Goal: Task Accomplishment & Management: Use online tool/utility

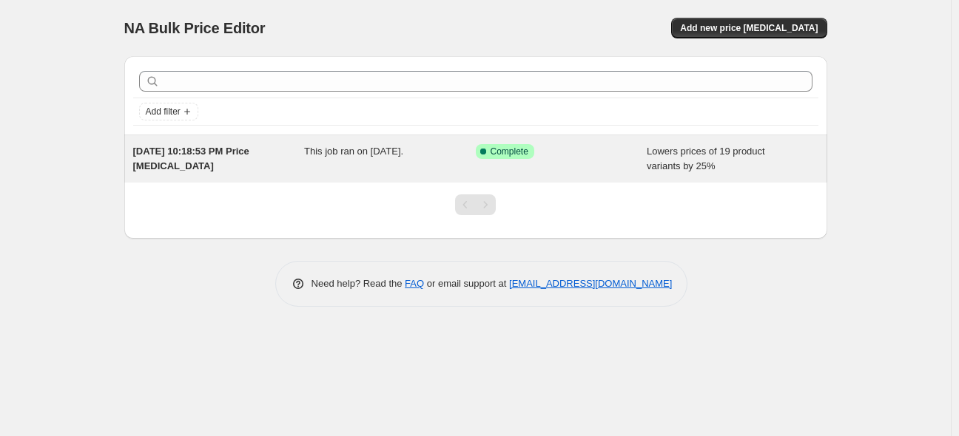
click at [298, 141] on div "[DATE] 10:18:53 PM Price [MEDICAL_DATA] This job ran on [DATE]. Success Complet…" at bounding box center [475, 158] width 703 height 47
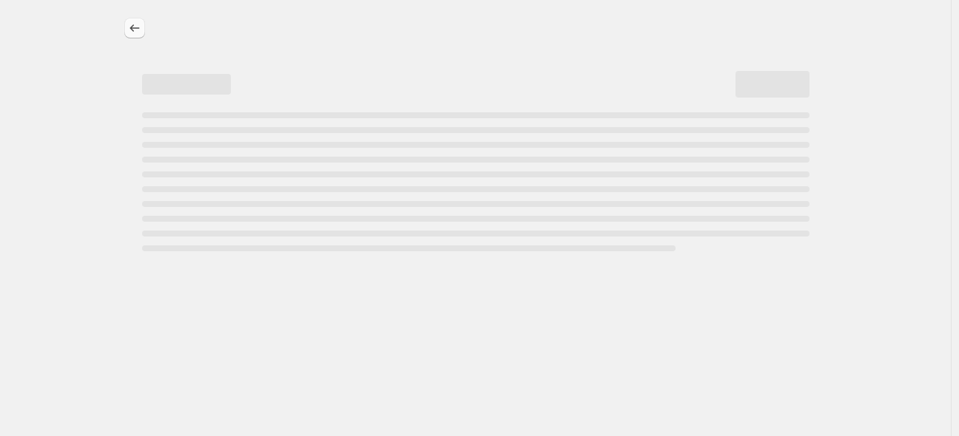
select select "percentage"
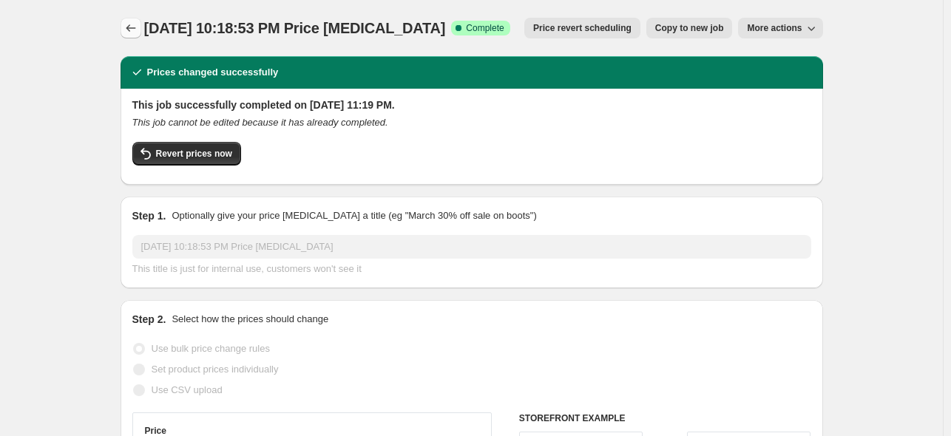
click at [128, 26] on icon "Price change jobs" at bounding box center [131, 28] width 15 height 15
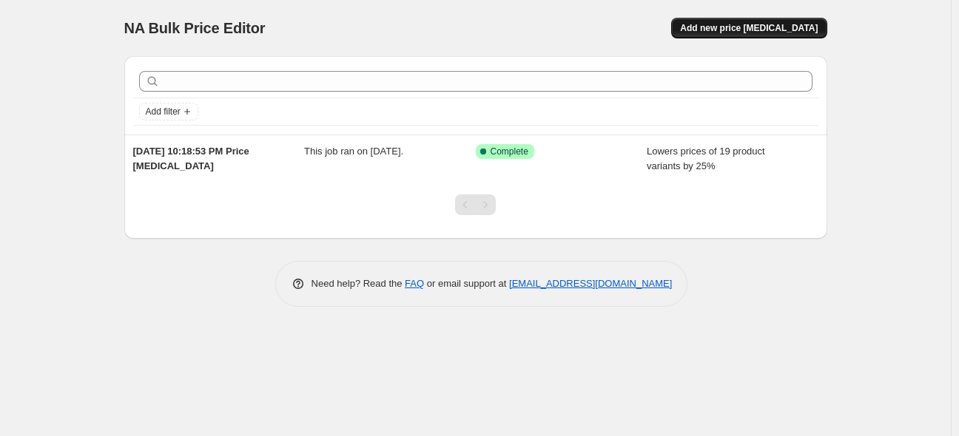
click at [761, 30] on span "Add new price [MEDICAL_DATA]" at bounding box center [749, 28] width 138 height 12
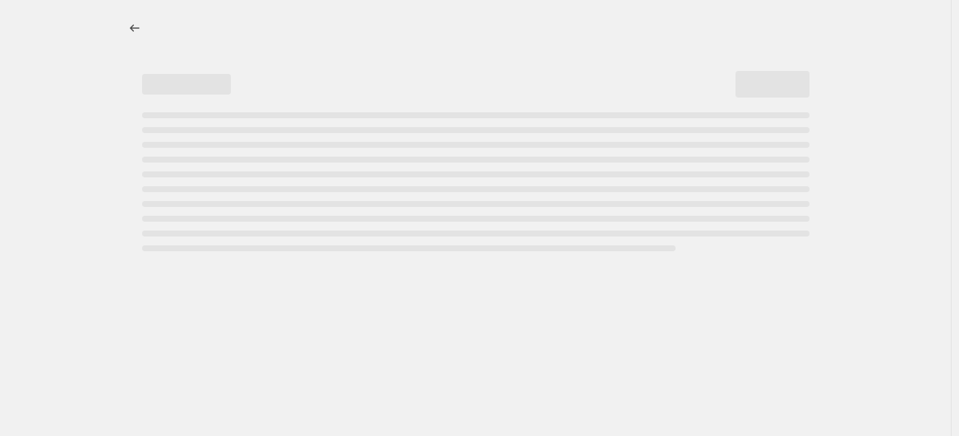
select select "percentage"
